Goal: Feedback & Contribution: Submit feedback/report problem

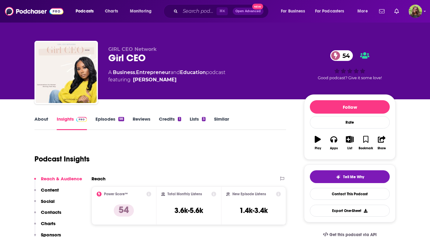
click at [43, 119] on link "About" at bounding box center [41, 123] width 14 height 14
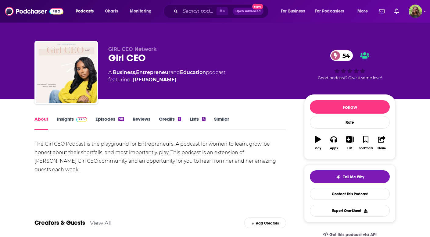
click at [63, 120] on link "Insights" at bounding box center [72, 123] width 30 height 14
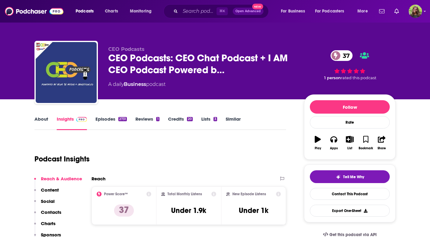
click at [37, 124] on link "About" at bounding box center [41, 123] width 14 height 14
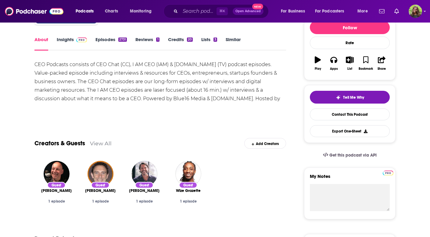
scroll to position [81, 0]
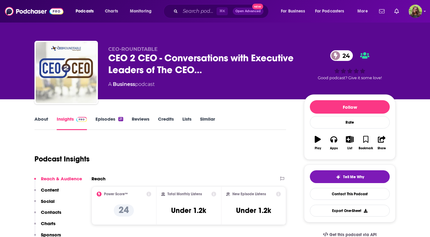
click at [42, 118] on link "About" at bounding box center [41, 123] width 14 height 14
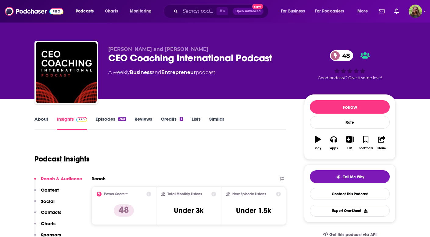
click at [39, 122] on link "About" at bounding box center [41, 123] width 14 height 14
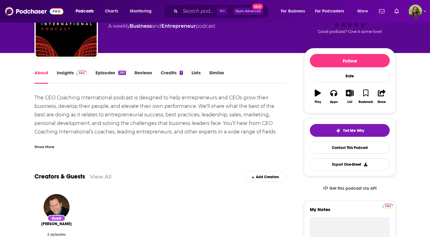
scroll to position [46, 0]
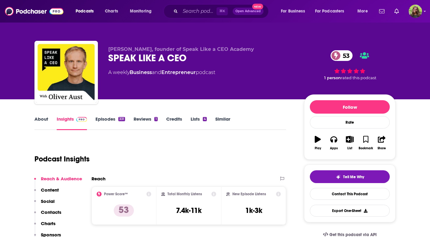
click at [36, 120] on link "About" at bounding box center [41, 123] width 14 height 14
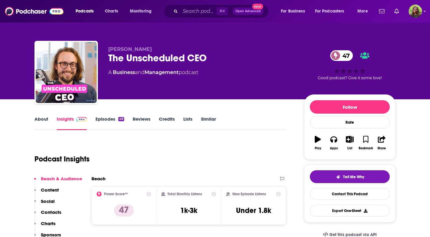
click at [43, 119] on link "About" at bounding box center [41, 123] width 14 height 14
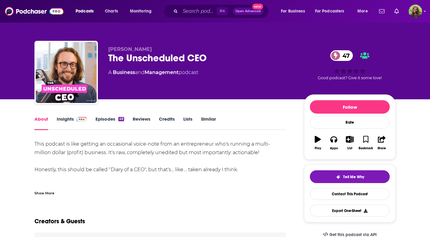
click at [44, 193] on div "Show More" at bounding box center [44, 193] width 20 height 6
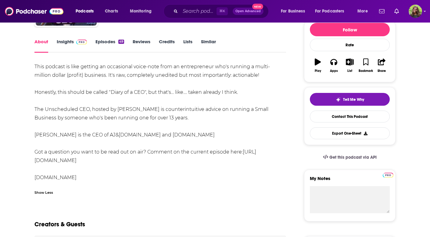
scroll to position [12, 0]
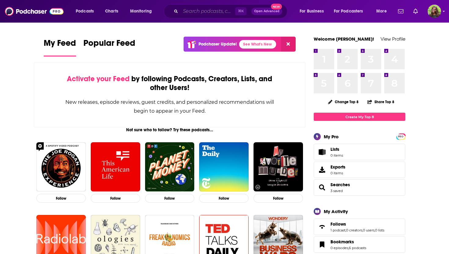
click at [200, 15] on input "Search podcasts, credits, & more..." at bounding box center [207, 11] width 55 height 10
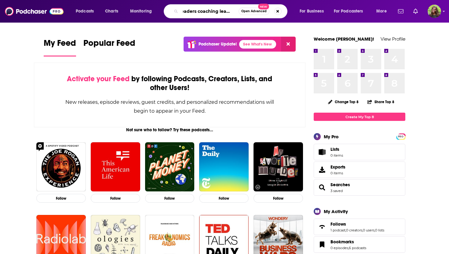
scroll to position [0, 4]
type input "leaders coaching leaders"
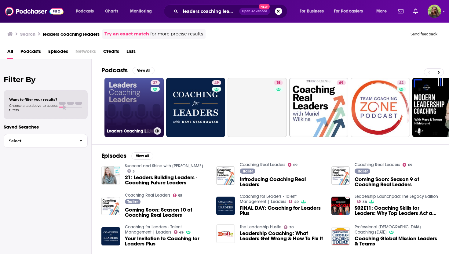
click at [144, 125] on link "37 Leaders Coaching Leaders" at bounding box center [133, 107] width 59 height 59
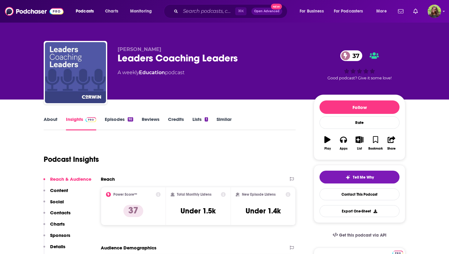
click at [47, 120] on link "About" at bounding box center [51, 123] width 14 height 14
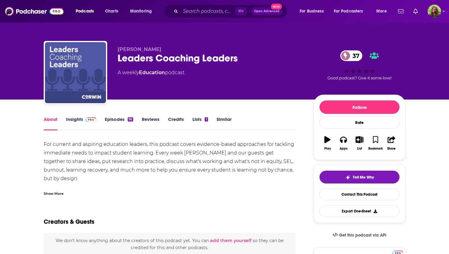
click at [109, 120] on link "Episodes 92" at bounding box center [119, 123] width 28 height 14
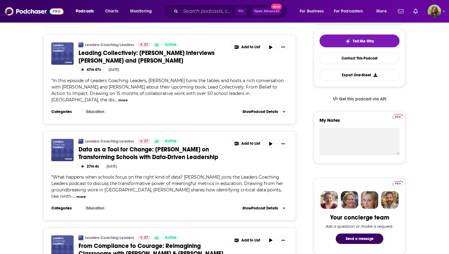
scroll to position [1, 0]
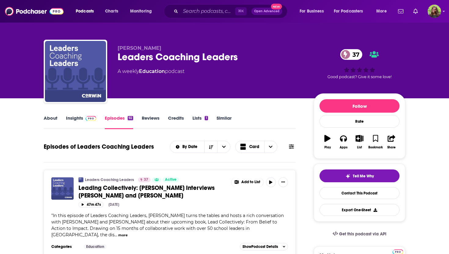
click at [51, 119] on link "About" at bounding box center [51, 122] width 14 height 14
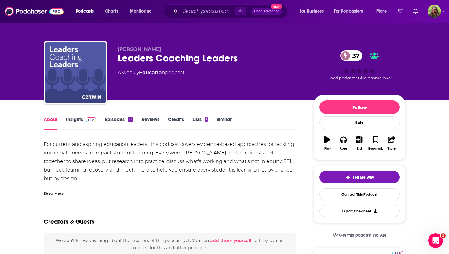
click at [56, 193] on div "Show More" at bounding box center [54, 193] width 20 height 6
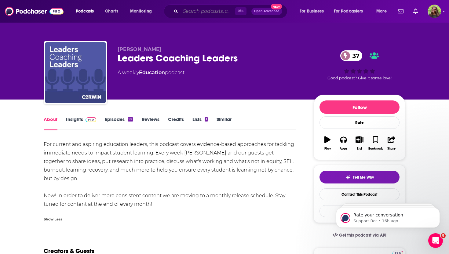
click at [208, 15] on input "Search podcasts, credits, & more..." at bounding box center [207, 11] width 55 height 10
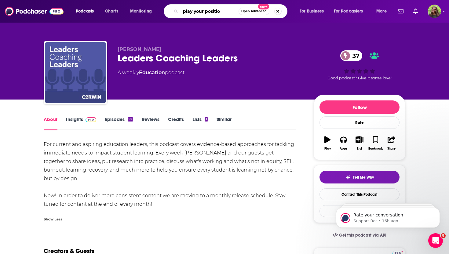
type input "play your position"
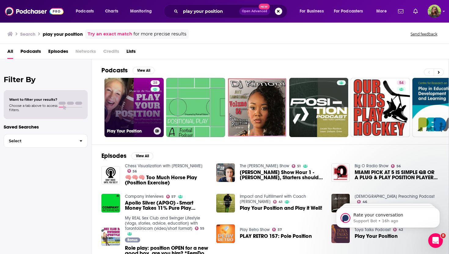
click at [148, 104] on link "28 Play Your Position" at bounding box center [133, 107] width 59 height 59
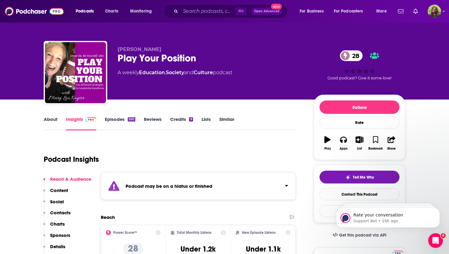
click at [51, 121] on link "About" at bounding box center [51, 123] width 14 height 14
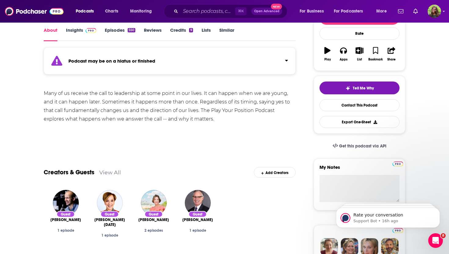
scroll to position [66, 0]
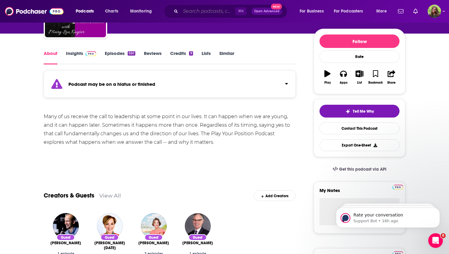
click at [210, 15] on input "Search podcasts, credits, & more..." at bounding box center [207, 11] width 55 height 10
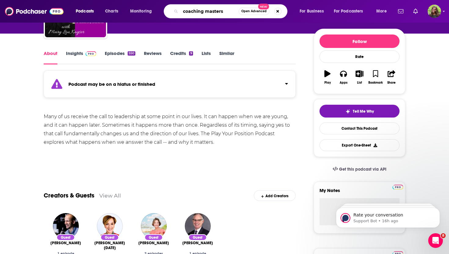
type input "coaching masters"
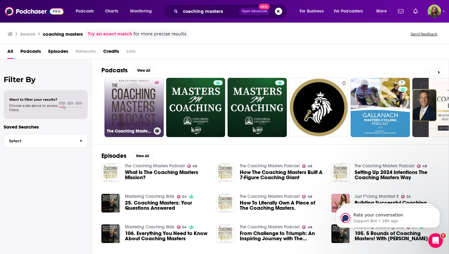
click at [132, 102] on link "48 The Coaching Masters Podcast" at bounding box center [133, 107] width 59 height 59
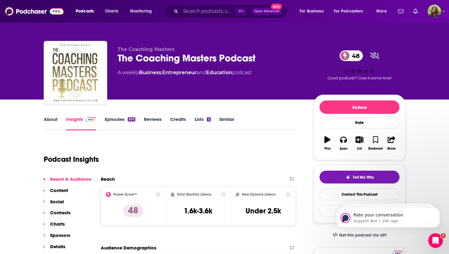
click at [50, 122] on link "About" at bounding box center [51, 123] width 14 height 14
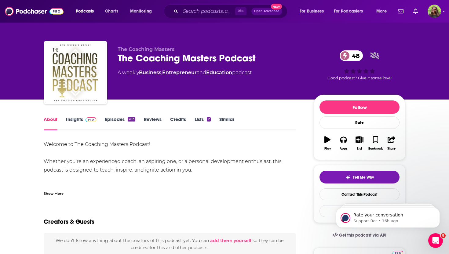
click at [56, 191] on div "Show More" at bounding box center [54, 193] width 20 height 6
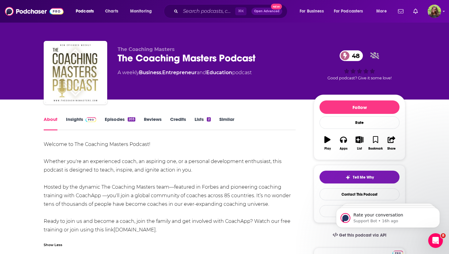
scroll to position [14, 0]
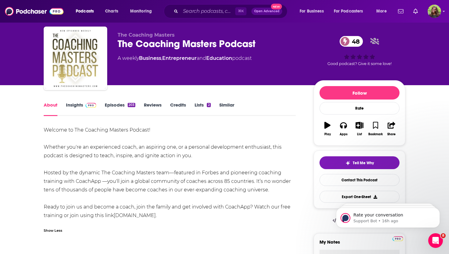
click at [113, 106] on link "Episodes 203" at bounding box center [120, 109] width 31 height 14
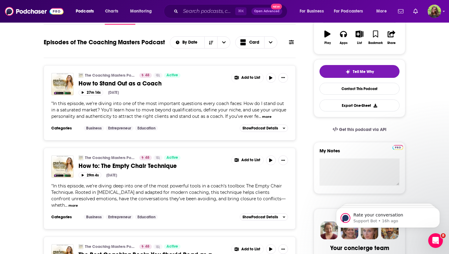
scroll to position [216, 0]
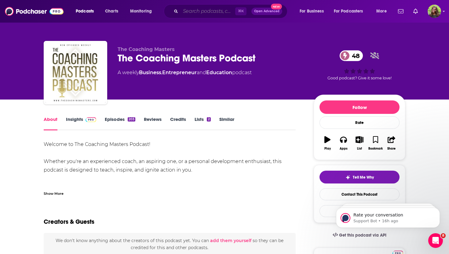
click at [201, 11] on input "Search podcasts, credits, & more..." at bounding box center [207, 11] width 55 height 10
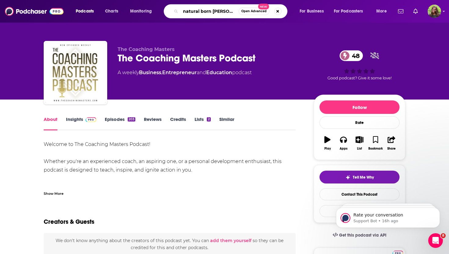
type input "natural born coaches"
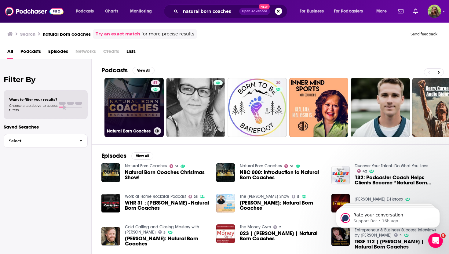
click at [140, 86] on link "51 Natural Born Coaches" at bounding box center [133, 107] width 59 height 59
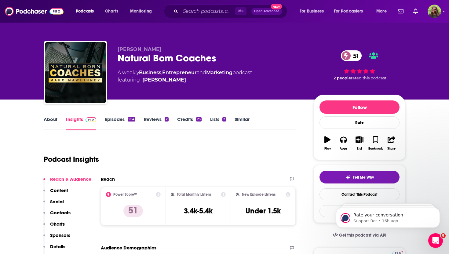
click at [51, 121] on link "About" at bounding box center [51, 123] width 14 height 14
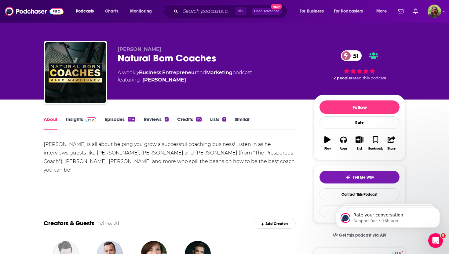
click at [112, 122] on link "Episodes 954" at bounding box center [120, 123] width 31 height 14
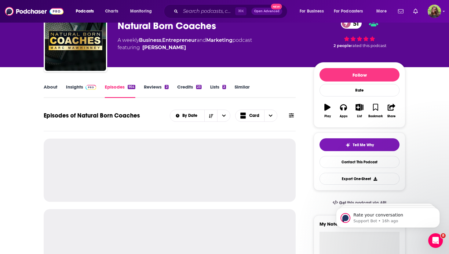
scroll to position [37, 0]
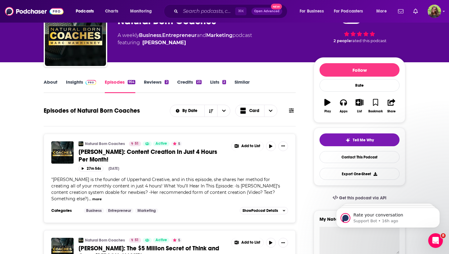
click at [73, 82] on link "Insights" at bounding box center [81, 86] width 30 height 14
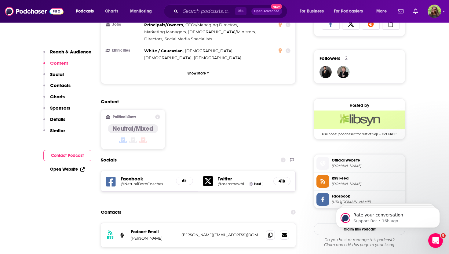
scroll to position [481, 0]
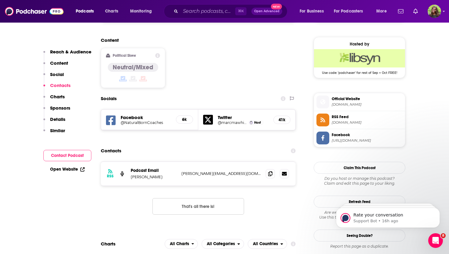
click at [165, 174] on p "Marc Mawhinney" at bounding box center [154, 176] width 46 height 5
drag, startPoint x: 164, startPoint y: 147, endPoint x: 114, endPoint y: 147, distance: 49.7
click at [114, 162] on div "RSS Podcast Email Marc Mawhinney Marc@NaturalBornCoaches.com Marc@NaturalBornCo…" at bounding box center [198, 174] width 195 height 24
click at [167, 168] on div "Podcast Email Marc Mawhinney" at bounding box center [154, 174] width 46 height 12
drag, startPoint x: 166, startPoint y: 145, endPoint x: 128, endPoint y: 147, distance: 37.9
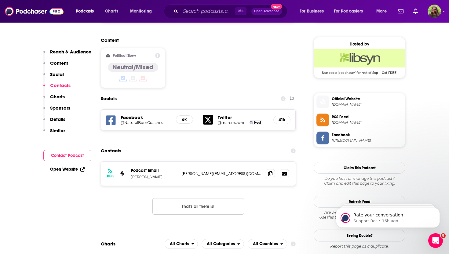
click at [128, 162] on div "RSS Podcast Email Marc Mawhinney Marc@NaturalBornCoaches.com Marc@NaturalBornCo…" at bounding box center [198, 174] width 195 height 24
copy p "Marc Mawhinney"
click at [271, 171] on icon at bounding box center [270, 173] width 4 height 5
click at [183, 7] on input "Search podcasts, credits, & more..." at bounding box center [207, 11] width 55 height 10
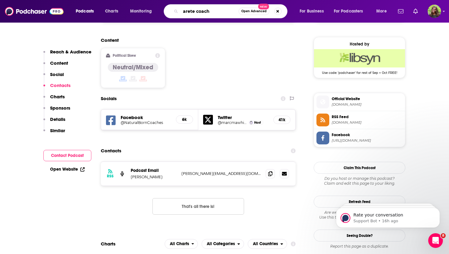
type input "arete coach"
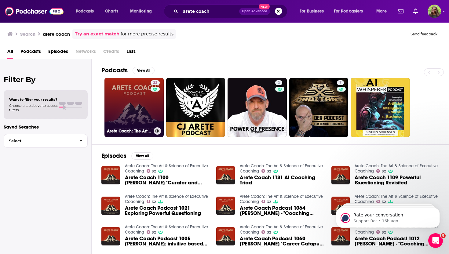
click at [130, 89] on link "32 Arete Coach: The Art & Science of Executive Coaching" at bounding box center [133, 107] width 59 height 59
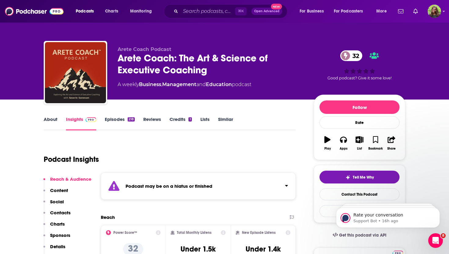
click at [107, 119] on link "Episodes 218" at bounding box center [120, 123] width 30 height 14
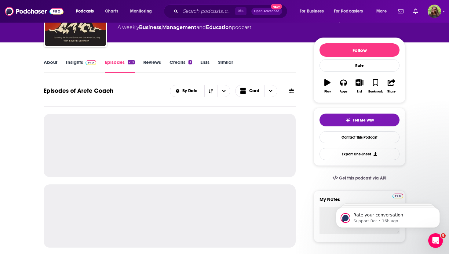
scroll to position [65, 0]
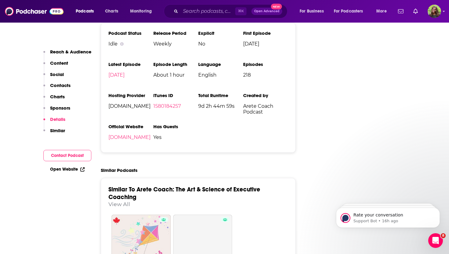
scroll to position [910, 0]
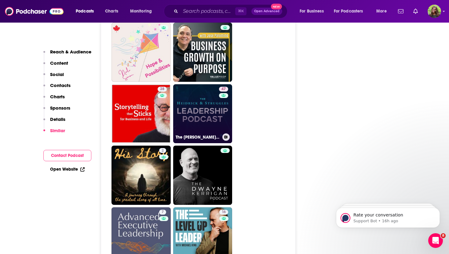
click at [212, 116] on link "47 The Heidrick & Struggles Leadership Podcast" at bounding box center [202, 113] width 59 height 59
type input "https://www.podchaser.com/podcasts/the-heidrick-struggles-leaders-2163981"
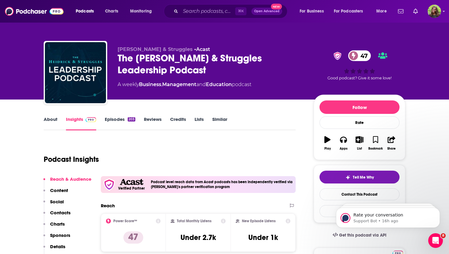
click at [48, 119] on link "About" at bounding box center [51, 123] width 14 height 14
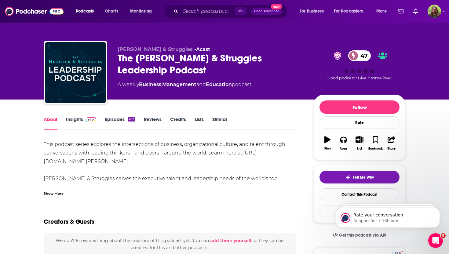
click at [111, 118] on link "Episodes 203" at bounding box center [120, 123] width 31 height 14
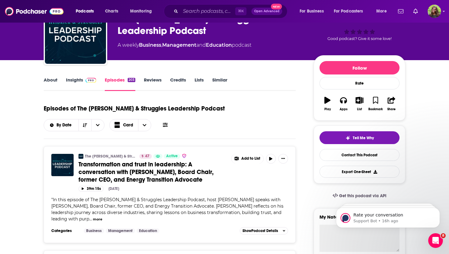
scroll to position [41, 0]
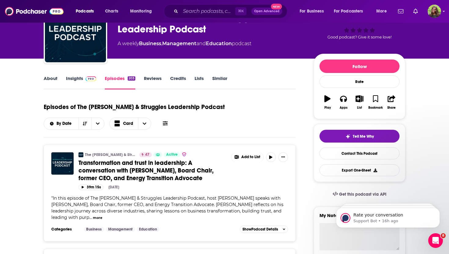
click at [76, 78] on link "Insights" at bounding box center [81, 82] width 30 height 14
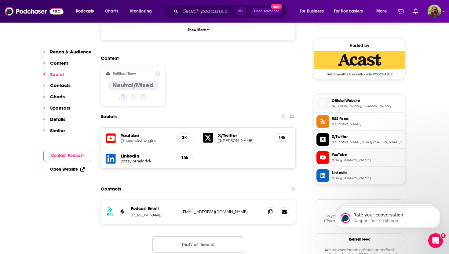
scroll to position [493, 0]
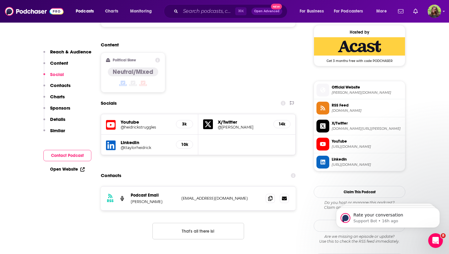
click at [186, 121] on h5 "3k" at bounding box center [184, 123] width 7 height 5
click at [269, 196] on icon at bounding box center [270, 198] width 4 height 5
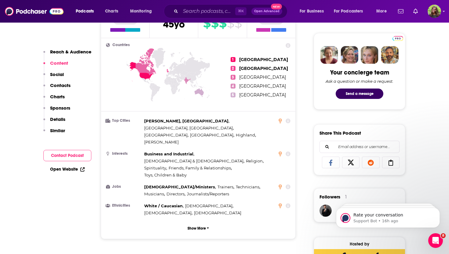
scroll to position [280, 0]
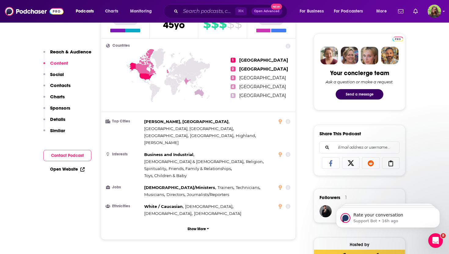
click at [364, 93] on button "Send a message" at bounding box center [359, 94] width 48 height 10
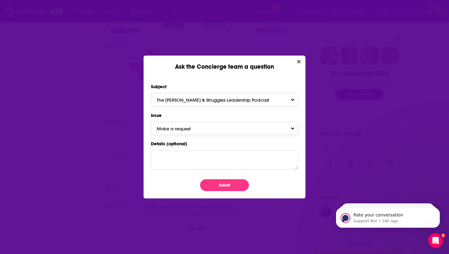
click at [238, 129] on button "Make a request" at bounding box center [224, 128] width 147 height 13
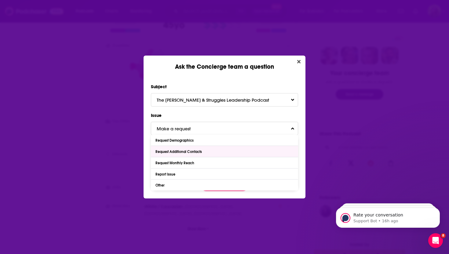
click at [216, 152] on div "Request Additional Contacts" at bounding box center [224, 151] width 147 height 11
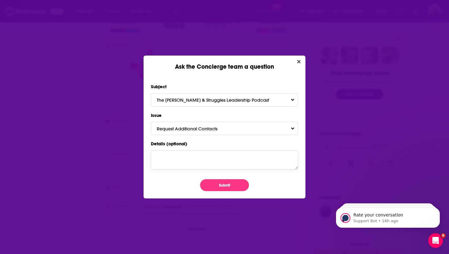
click at [204, 167] on textarea "Details (optional)" at bounding box center [224, 159] width 147 height 19
type textarea "Do we have updated contacts for this show? thank you!"
click at [219, 183] on button "Submit" at bounding box center [224, 185] width 49 height 12
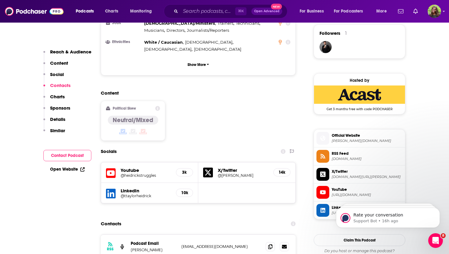
scroll to position [541, 0]
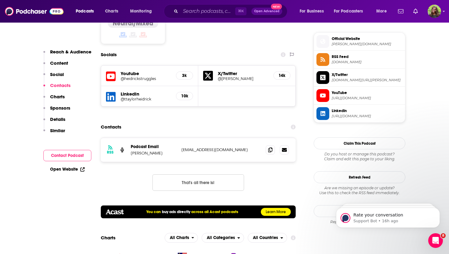
click at [184, 93] on h5 "10k" at bounding box center [184, 95] width 7 height 5
click at [186, 93] on h5 "10k" at bounding box center [184, 95] width 7 height 5
click at [118, 86] on div "LinkedIn @ttaylorheidrick 10k" at bounding box center [149, 96] width 97 height 20
click at [111, 91] on icon at bounding box center [111, 96] width 10 height 11
